Goal: Check status: Check status

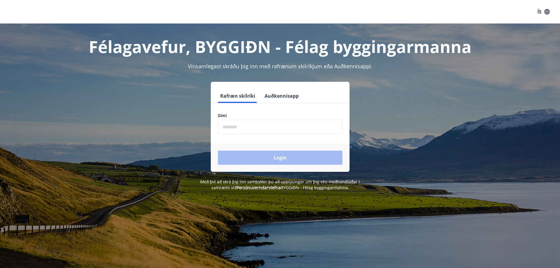
click at [251, 132] on input "phone" at bounding box center [280, 127] width 125 height 14
type input "********"
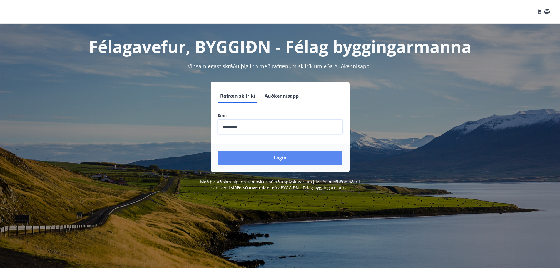
click at [264, 163] on button "Login" at bounding box center [280, 157] width 125 height 14
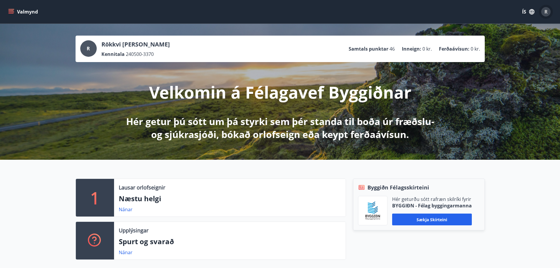
click at [546, 12] on span "R" at bounding box center [545, 12] width 3 height 6
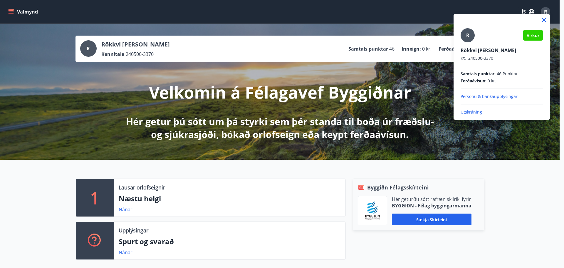
click at [168, 113] on div at bounding box center [282, 134] width 564 height 268
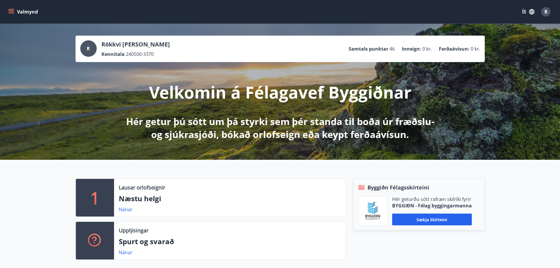
click at [19, 11] on button "Valmynd" at bounding box center [23, 11] width 33 height 11
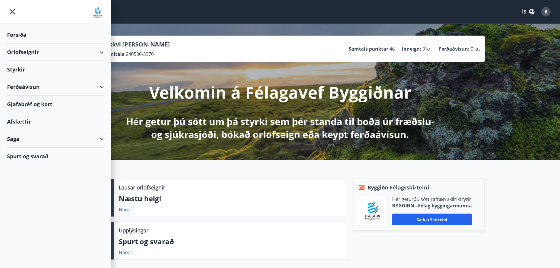
click at [35, 73] on div "Styrkir" at bounding box center [55, 69] width 97 height 17
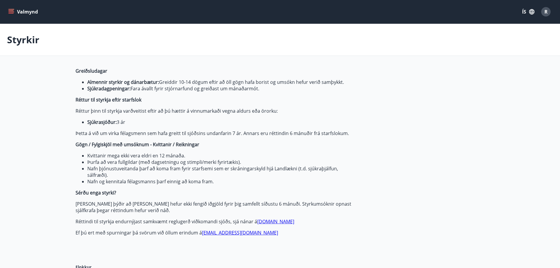
type input "***"
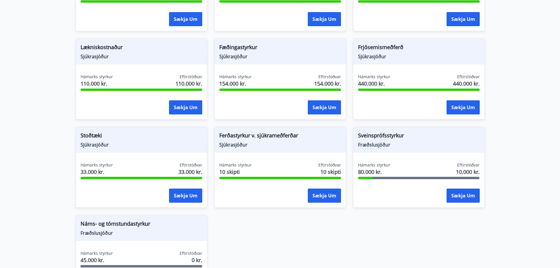
scroll to position [558, 0]
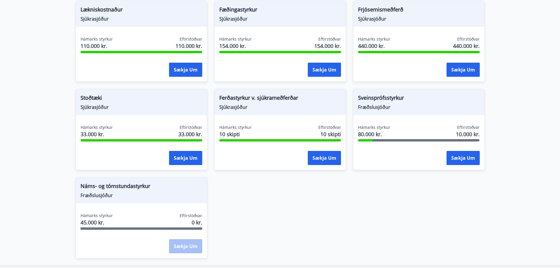
click at [114, 186] on span "Náms- og tómstundastyrkur" at bounding box center [141, 187] width 122 height 10
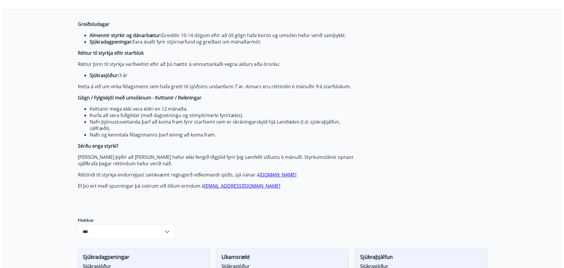
scroll to position [0, 0]
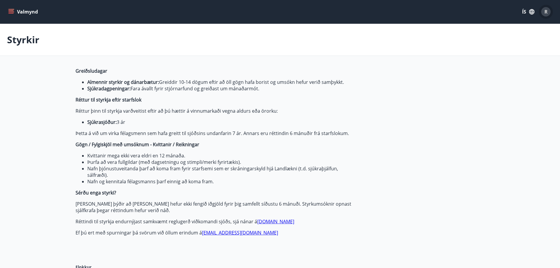
click at [544, 11] on span "R" at bounding box center [545, 12] width 3 height 6
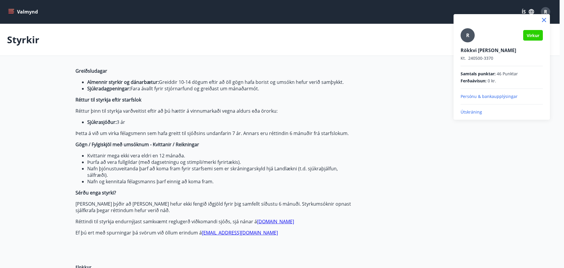
click at [481, 98] on p "Persónu & bankaupplýsingar" at bounding box center [502, 96] width 82 height 6
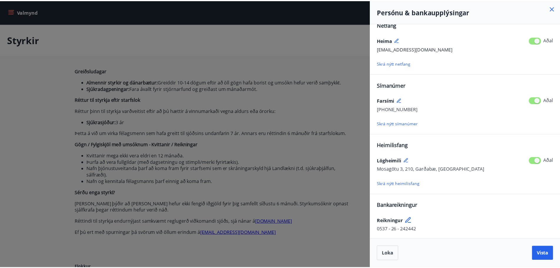
scroll to position [10, 0]
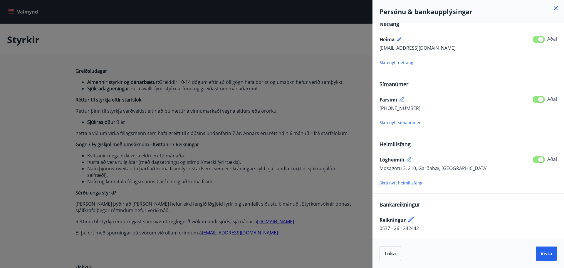
click at [321, 72] on div at bounding box center [282, 134] width 564 height 268
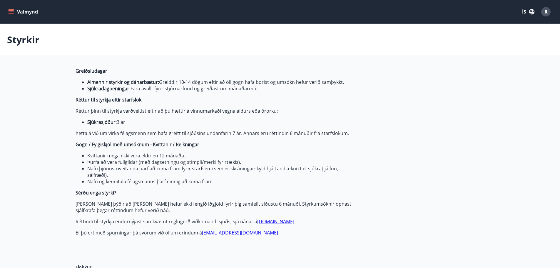
click at [12, 11] on icon "menu" at bounding box center [11, 10] width 5 height 1
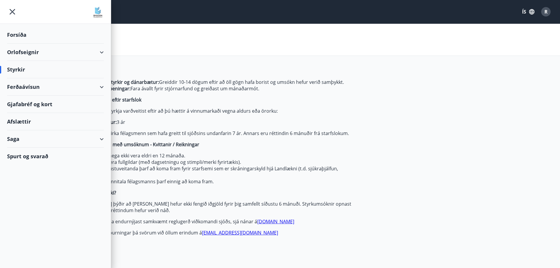
click at [20, 137] on div "Saga" at bounding box center [55, 138] width 97 height 17
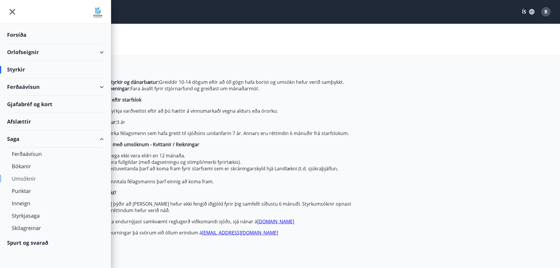
click at [26, 181] on div "Umsóknir" at bounding box center [55, 178] width 87 height 12
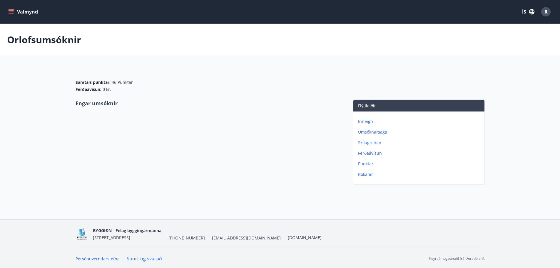
click at [376, 133] on p "Umsóknarsaga" at bounding box center [420, 132] width 124 height 6
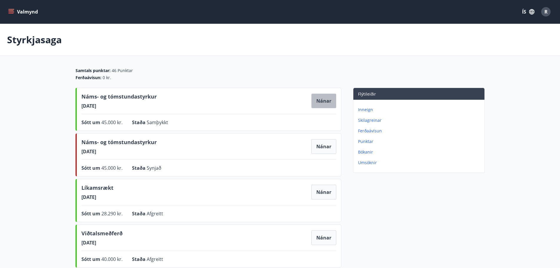
click at [331, 104] on button "Nánar" at bounding box center [323, 100] width 25 height 15
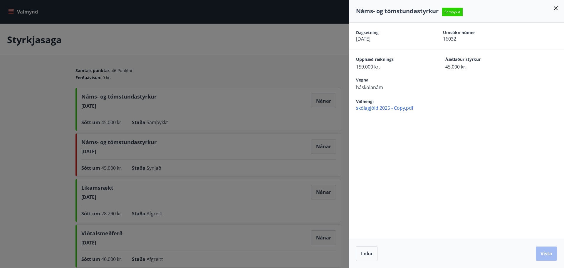
click at [262, 69] on div at bounding box center [282, 134] width 564 height 268
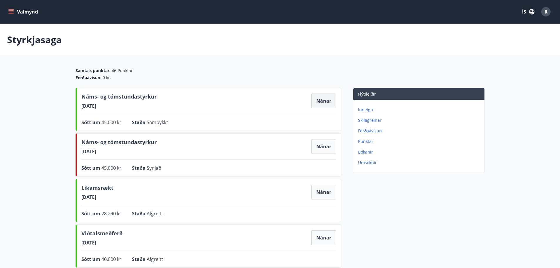
click at [327, 108] on div "Náms- og tómstundastyrkur [DATE] Nánar" at bounding box center [208, 101] width 255 height 16
click at [326, 106] on button "Nánar" at bounding box center [323, 100] width 25 height 15
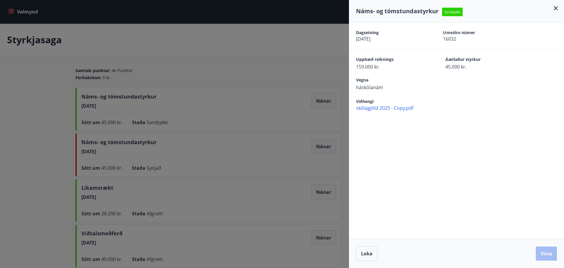
click at [205, 35] on div at bounding box center [282, 134] width 564 height 268
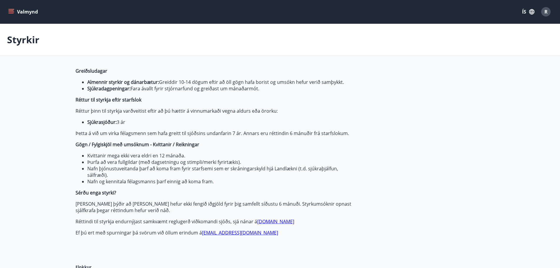
type input "***"
